Goal: Entertainment & Leisure: Consume media (video, audio)

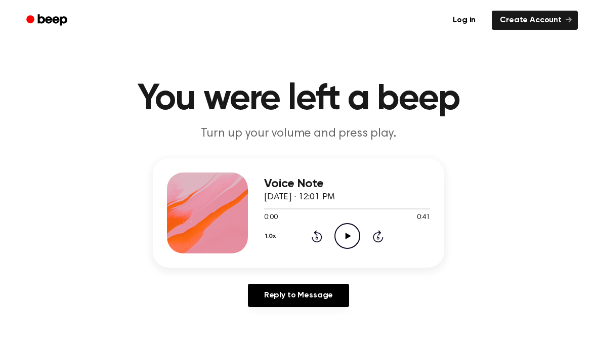
click at [353, 232] on icon "Play Audio" at bounding box center [347, 236] width 26 height 26
click at [357, 232] on icon "Play Audio" at bounding box center [347, 236] width 26 height 26
click at [313, 231] on icon "Rewind 5 seconds" at bounding box center [316, 236] width 11 height 13
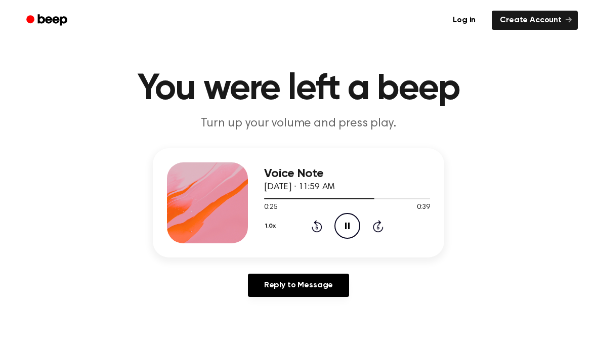
click at [317, 224] on icon "Rewind 5 seconds" at bounding box center [316, 225] width 11 height 13
click at [317, 223] on icon at bounding box center [317, 226] width 11 height 12
click at [316, 220] on icon at bounding box center [317, 226] width 11 height 12
click at [316, 221] on icon at bounding box center [317, 226] width 11 height 12
click at [346, 232] on icon "Pause Audio" at bounding box center [347, 226] width 26 height 26
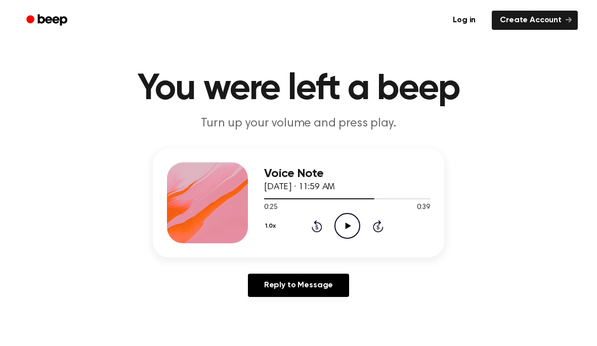
scroll to position [0, 0]
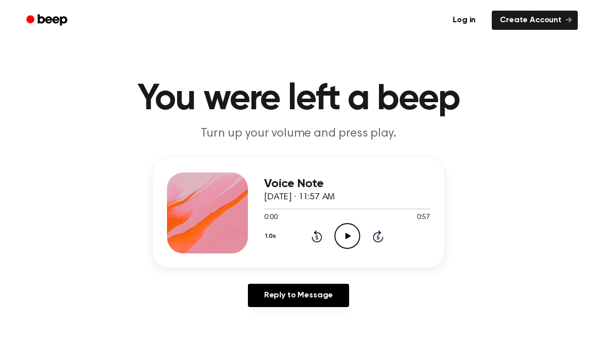
click at [350, 239] on icon "Play Audio" at bounding box center [347, 236] width 26 height 26
click at [316, 240] on icon "Rewind 5 seconds" at bounding box center [316, 236] width 11 height 13
click at [317, 240] on icon "Rewind 5 seconds" at bounding box center [316, 236] width 11 height 13
click at [315, 239] on icon "Rewind 5 seconds" at bounding box center [316, 236] width 11 height 13
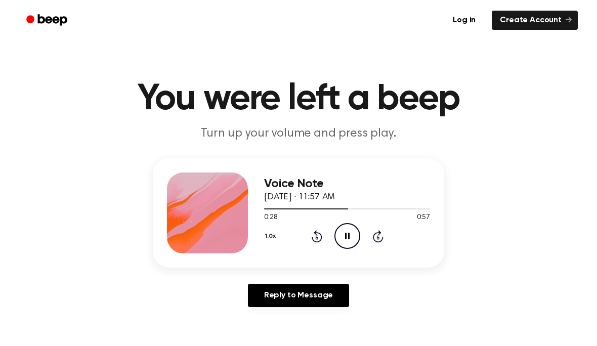
click at [317, 240] on icon "Rewind 5 seconds" at bounding box center [316, 236] width 11 height 13
click at [349, 236] on icon "Pause Audio" at bounding box center [347, 236] width 26 height 26
click at [347, 240] on icon "Play Audio" at bounding box center [347, 236] width 26 height 26
click at [313, 232] on icon "Rewind 5 seconds" at bounding box center [316, 236] width 11 height 13
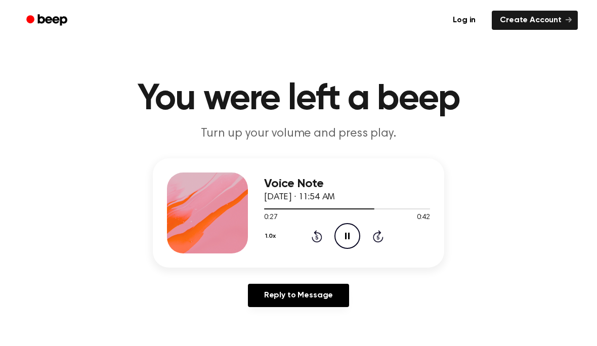
click at [311, 233] on icon "Rewind 5 seconds" at bounding box center [316, 236] width 11 height 13
click at [311, 230] on icon "Rewind 5 seconds" at bounding box center [316, 236] width 11 height 13
click at [311, 231] on icon "Rewind 5 seconds" at bounding box center [316, 236] width 11 height 13
click at [354, 238] on icon "Pause Audio" at bounding box center [347, 236] width 26 height 26
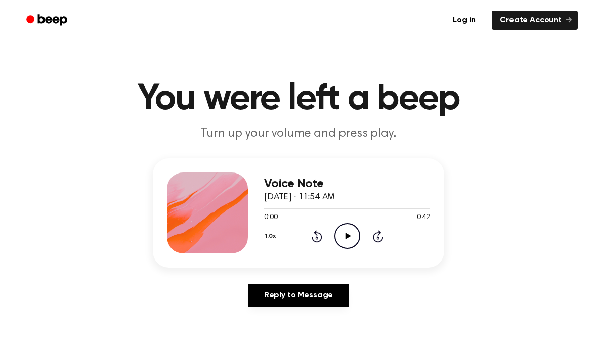
click at [347, 232] on icon "Play Audio" at bounding box center [347, 236] width 26 height 26
click at [383, 237] on icon at bounding box center [378, 236] width 11 height 12
